Goal: Information Seeking & Learning: Learn about a topic

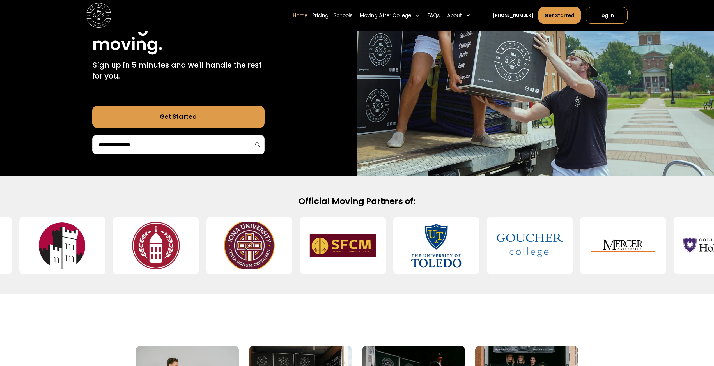
scroll to position [111, 0]
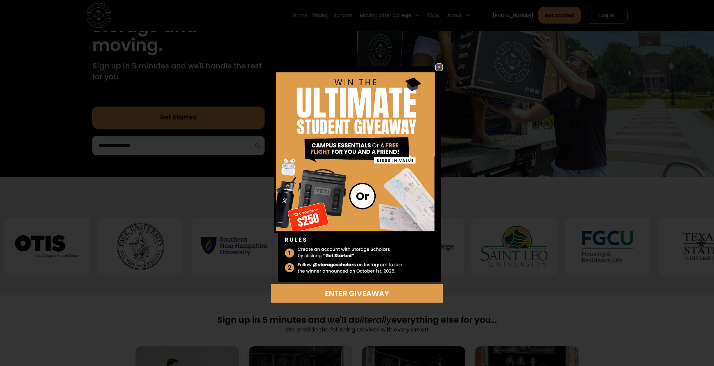
click at [441, 65] on img at bounding box center [439, 67] width 7 height 7
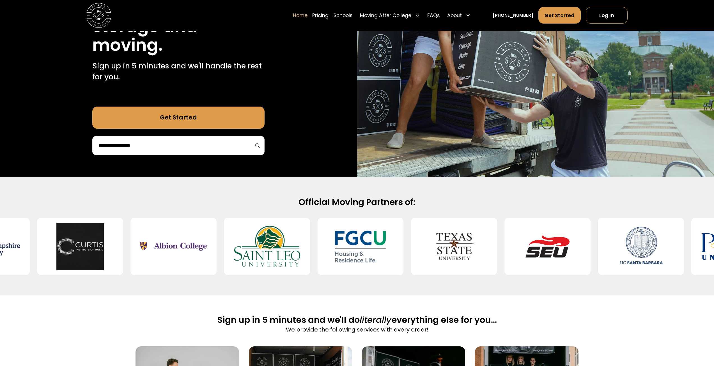
scroll to position [0, 0]
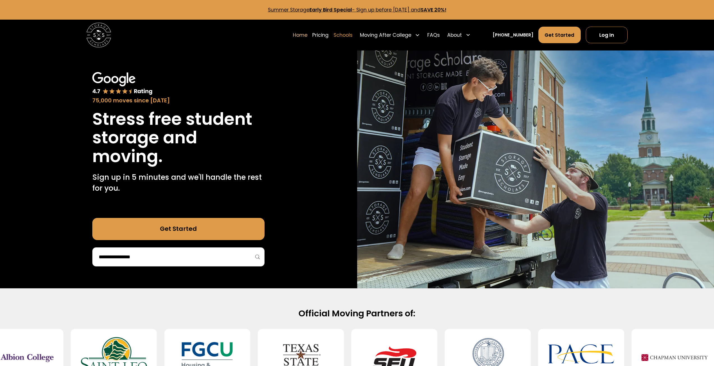
click at [350, 32] on link "Schools" at bounding box center [343, 34] width 19 height 17
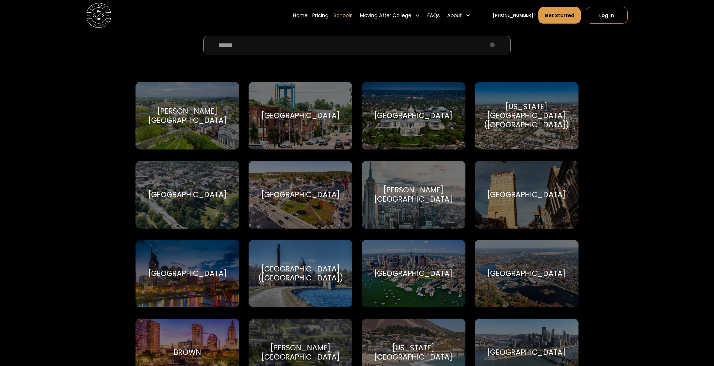
scroll to position [225, 0]
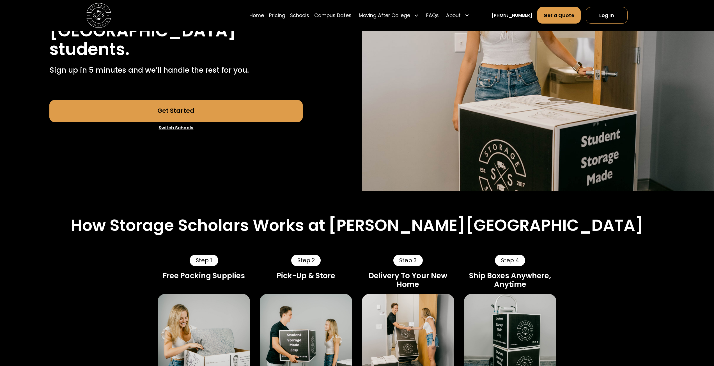
scroll to position [168, 0]
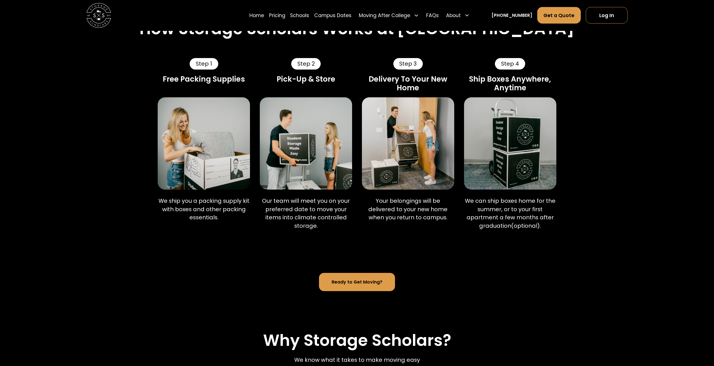
scroll to position [365, 0]
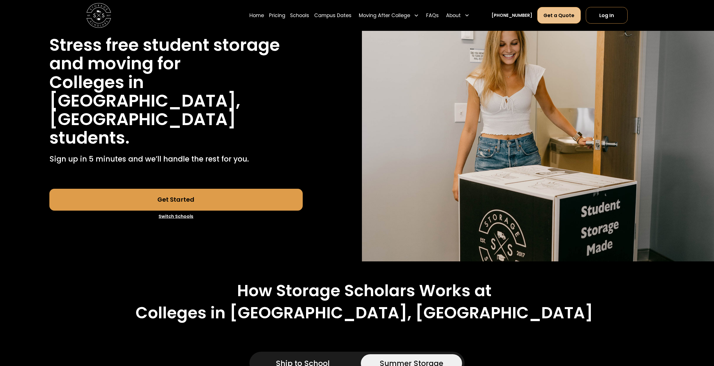
scroll to position [56, 0]
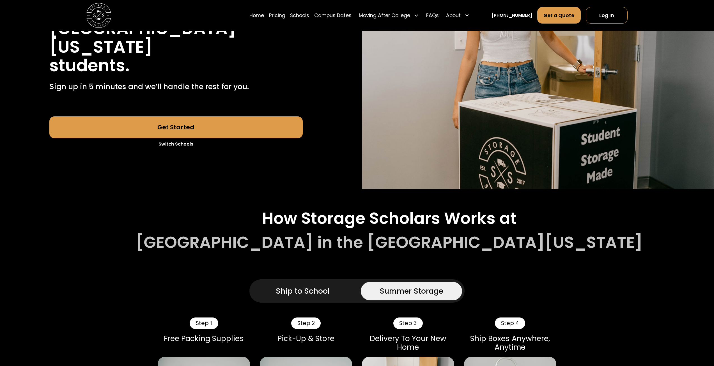
scroll to position [196, 0]
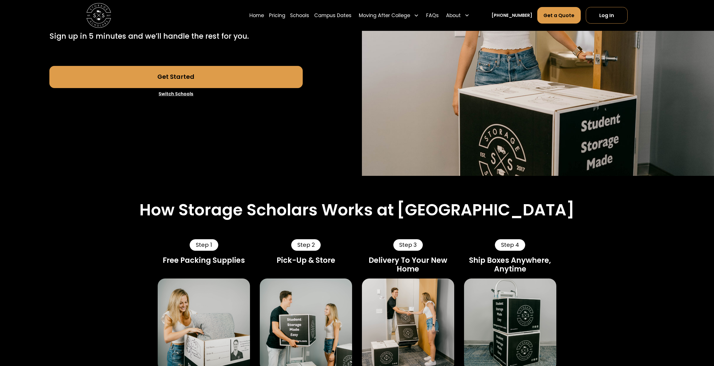
scroll to position [196, 0]
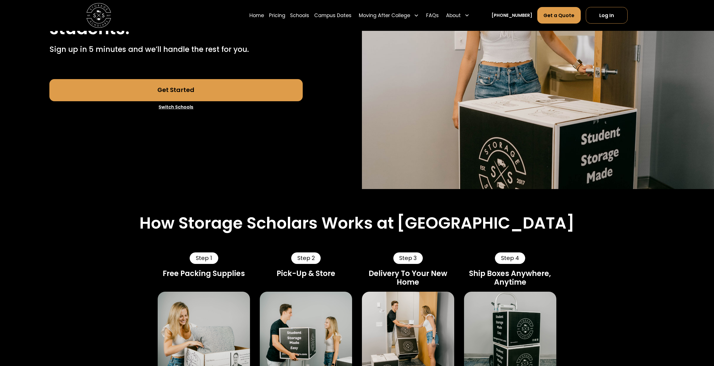
scroll to position [168, 0]
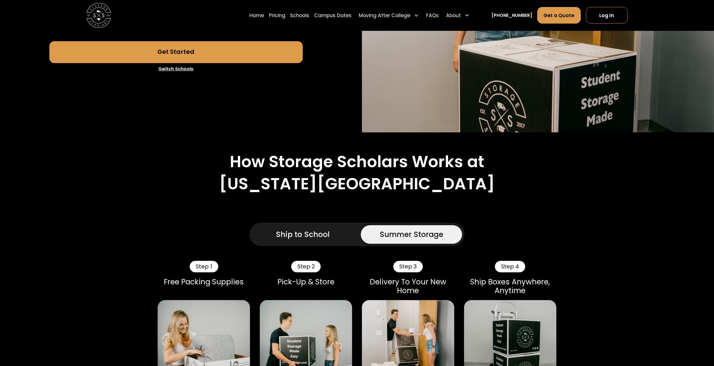
scroll to position [196, 0]
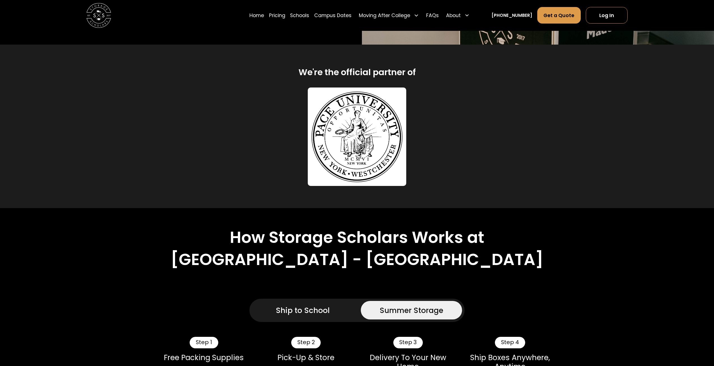
scroll to position [253, 0]
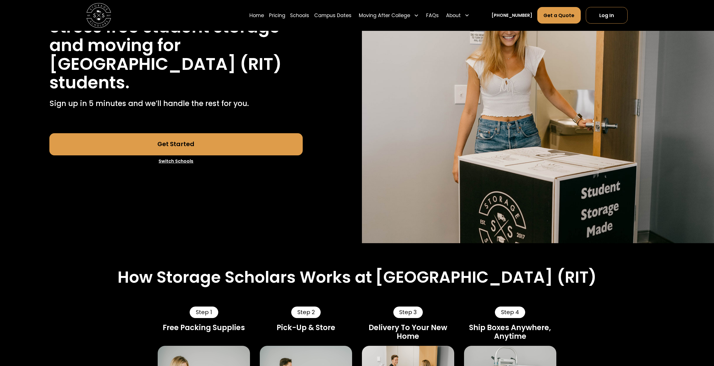
scroll to position [84, 0]
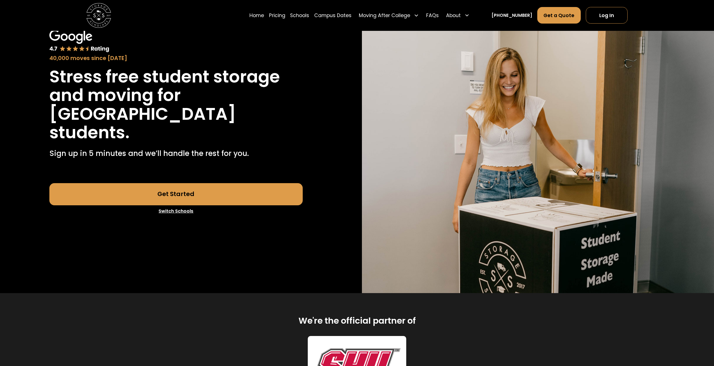
scroll to position [84, 0]
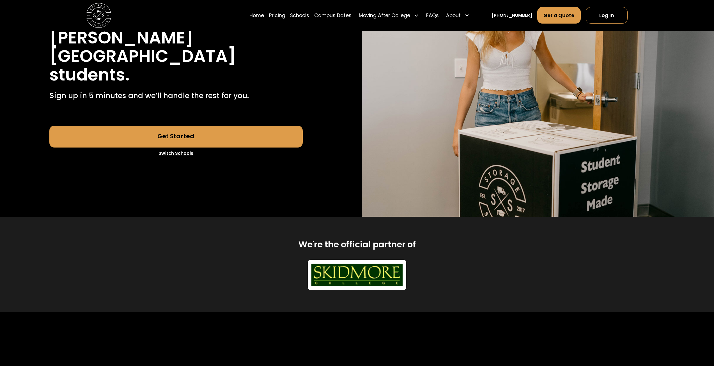
scroll to position [112, 0]
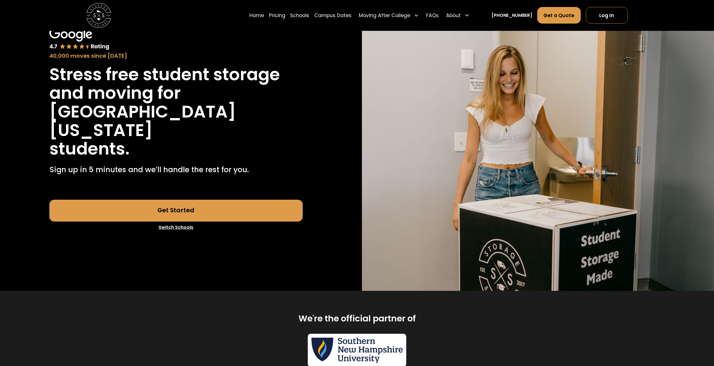
scroll to position [112, 0]
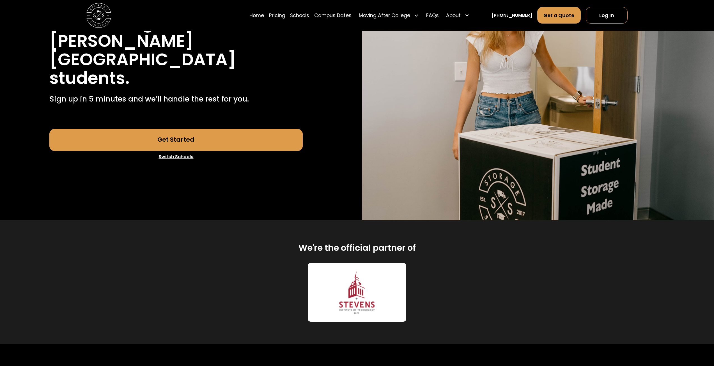
scroll to position [140, 0]
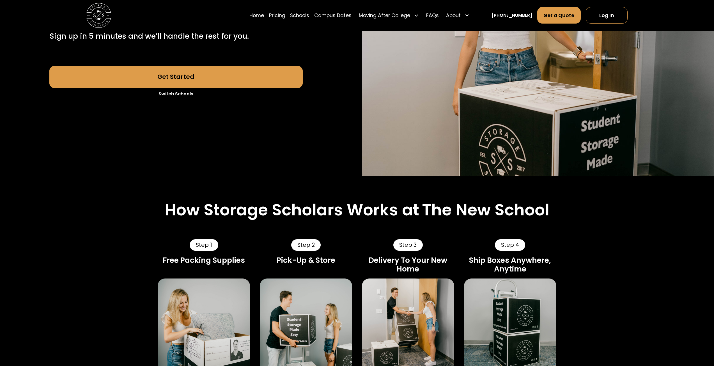
scroll to position [168, 0]
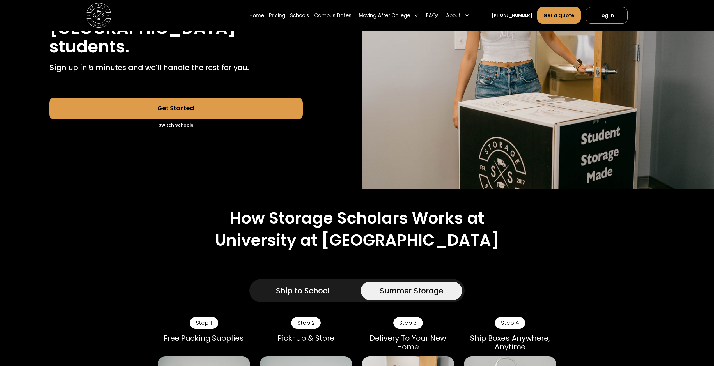
scroll to position [140, 0]
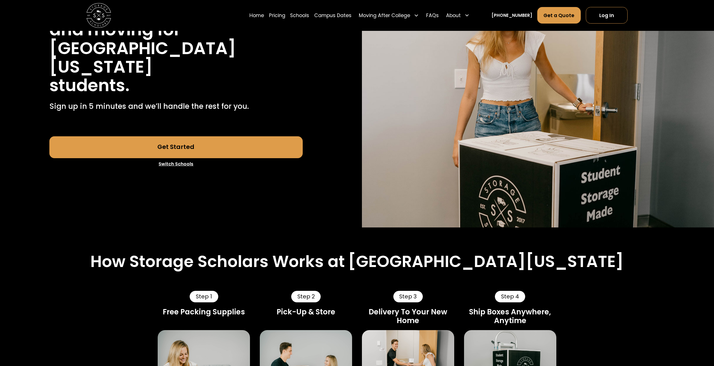
scroll to position [84, 0]
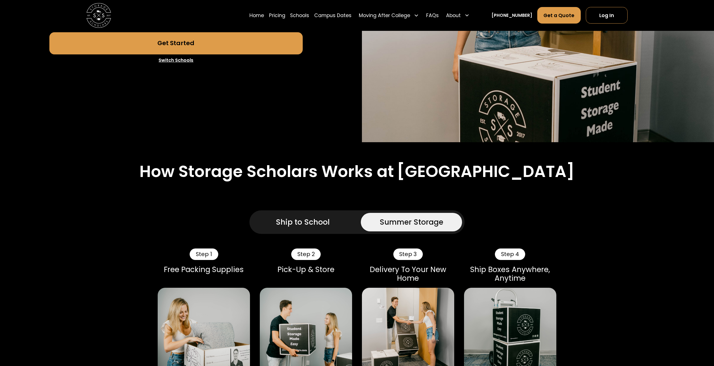
scroll to position [196, 0]
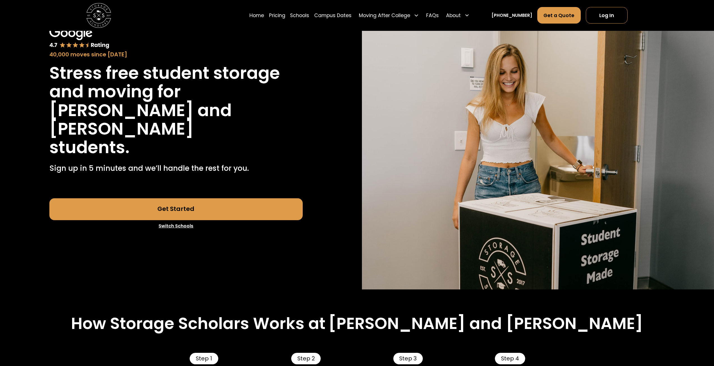
scroll to position [140, 0]
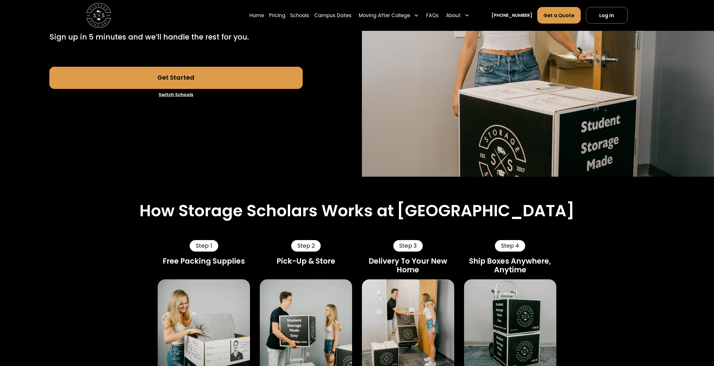
scroll to position [168, 0]
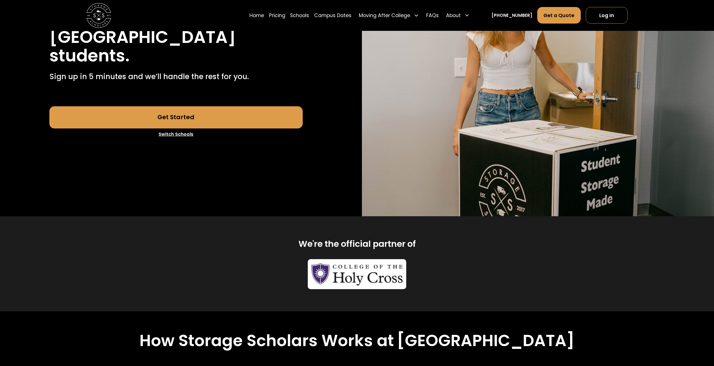
scroll to position [112, 0]
